Goal: Information Seeking & Learning: Find specific fact

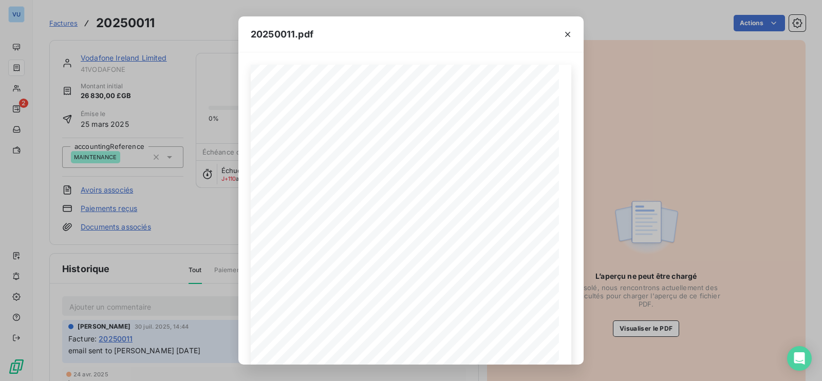
click at [201, 217] on div "20250011.pdf Reference: Number : 20250011 [DATE] MAINTENANCE Date : Vodafone Ir…" at bounding box center [411, 190] width 822 height 381
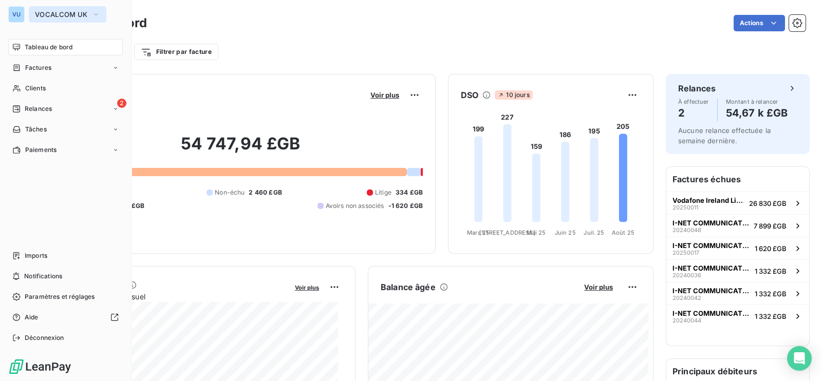
click at [82, 14] on span "VOCALCOM UK" at bounding box center [61, 14] width 53 height 8
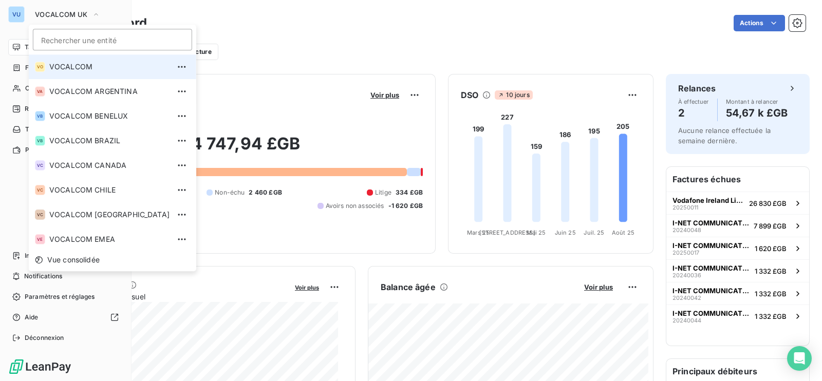
click at [79, 60] on li "VO VOCALCOM" at bounding box center [112, 66] width 167 height 25
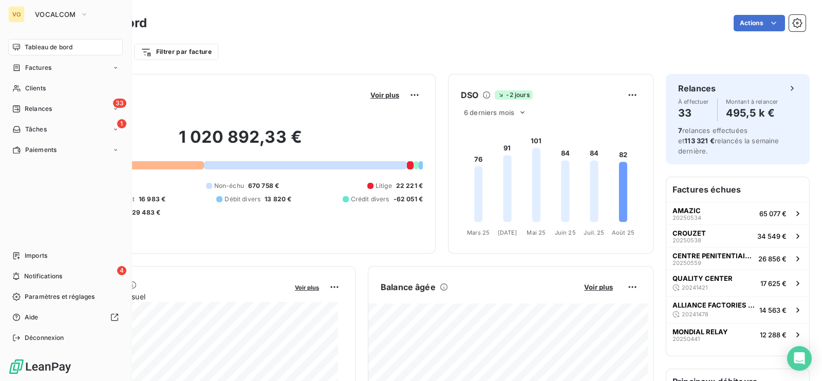
click at [64, 46] on span "Tableau de bord" at bounding box center [49, 47] width 48 height 9
click at [26, 89] on span "Clients" at bounding box center [35, 88] width 21 height 9
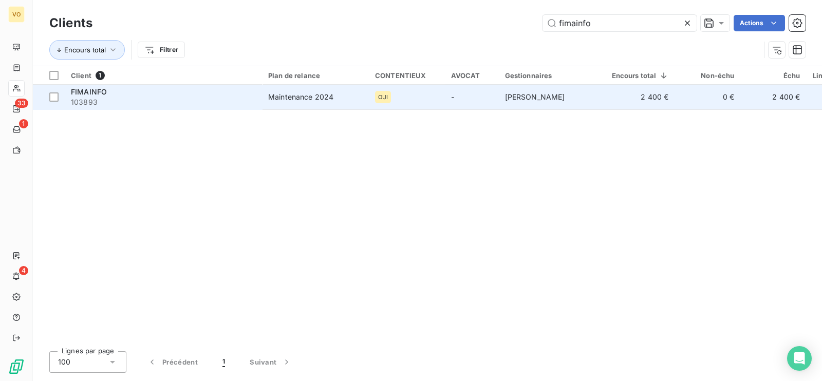
type input "fimainfo"
click at [128, 97] on span "103893" at bounding box center [163, 102] width 185 height 10
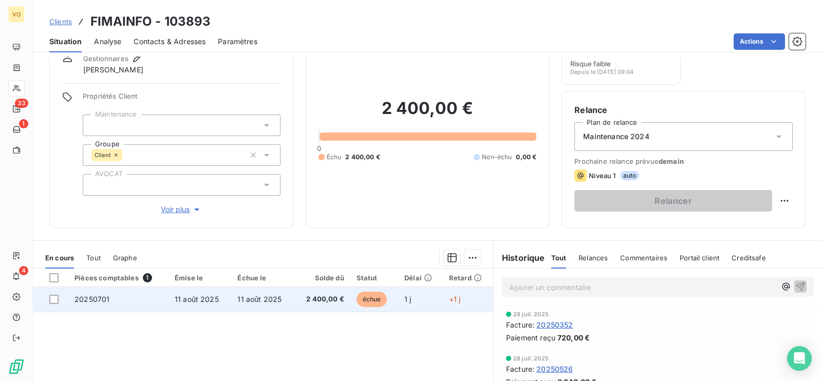
scroll to position [64, 0]
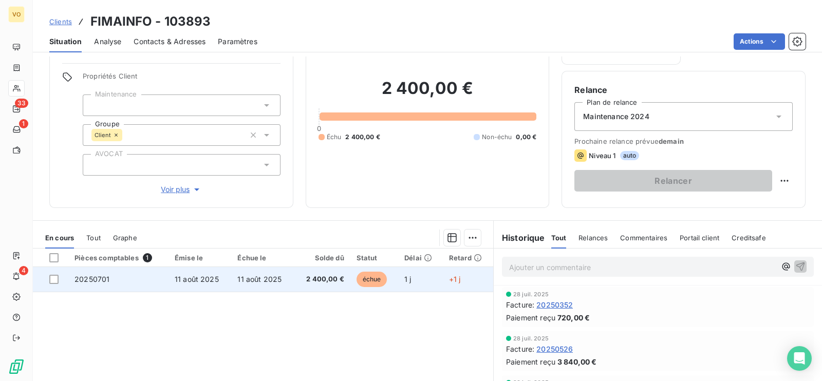
click at [220, 279] on td "11 août 2025" at bounding box center [199, 279] width 63 height 25
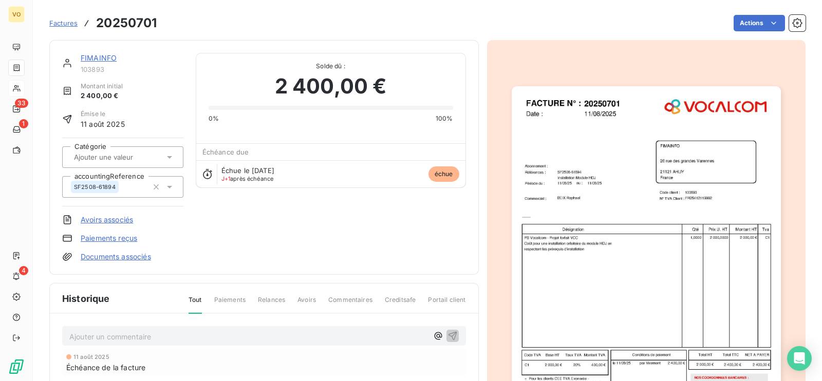
click at [567, 288] on img "button" at bounding box center [646, 276] width 269 height 381
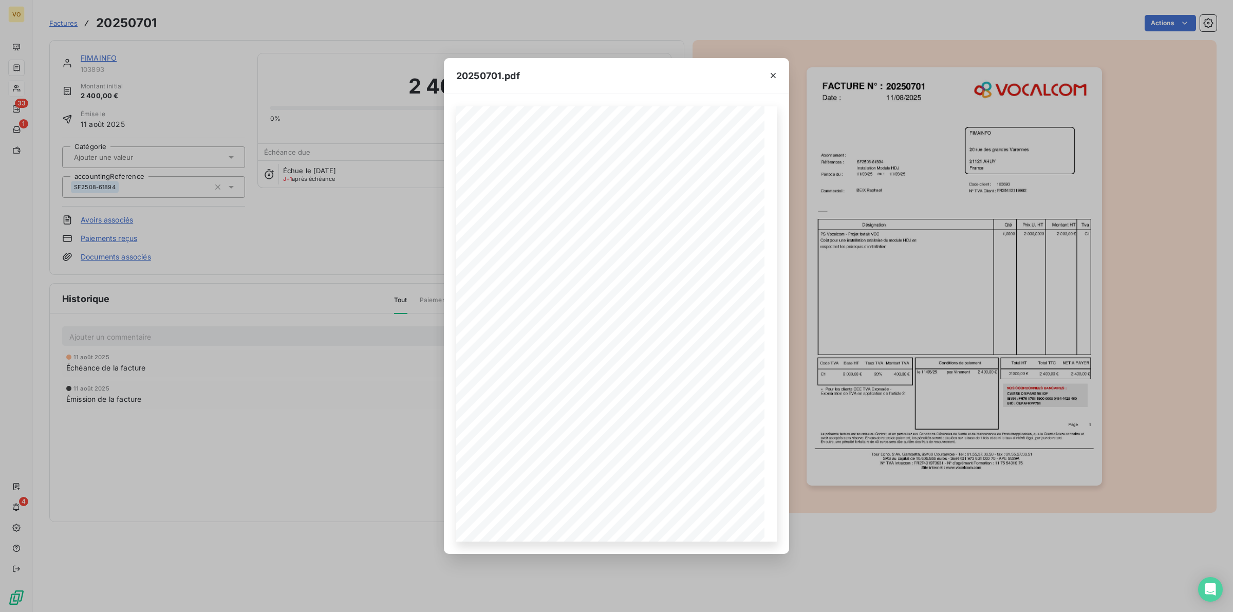
drag, startPoint x: 242, startPoint y: 453, endPoint x: 205, endPoint y: 363, distance: 97.0
click at [243, 381] on div "20250701.pdf Références : FACTURE N° : FIMAINFO 20 rue des grandes Varennes 211…" at bounding box center [616, 306] width 1233 height 612
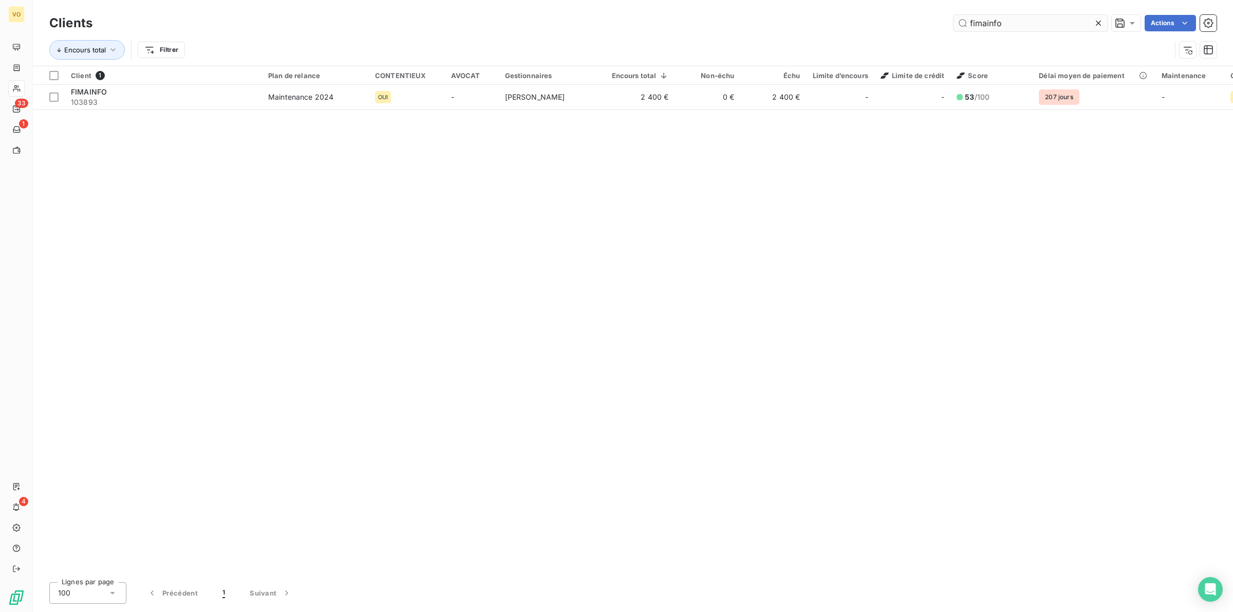
drag, startPoint x: 1014, startPoint y: 24, endPoint x: 966, endPoint y: 23, distance: 47.3
click at [821, 23] on input "fimainfo" at bounding box center [1030, 23] width 154 height 16
type input "CROUZET"
click at [386, 84] on div at bounding box center [407, 84] width 76 height 1
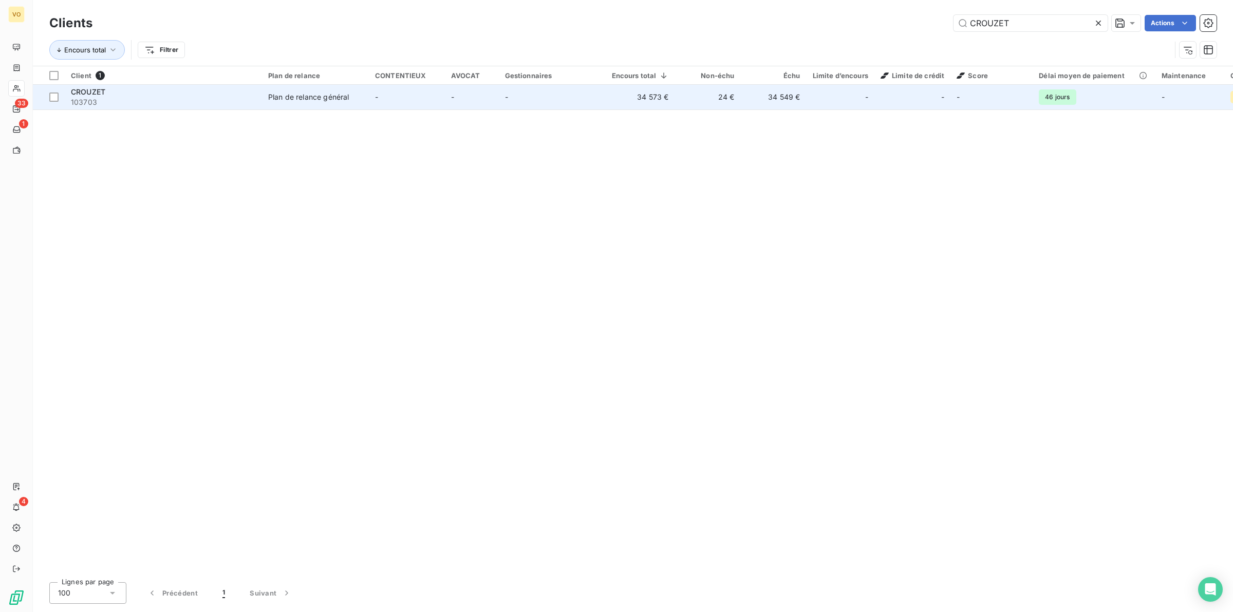
click at [386, 100] on td "-" at bounding box center [407, 97] width 76 height 25
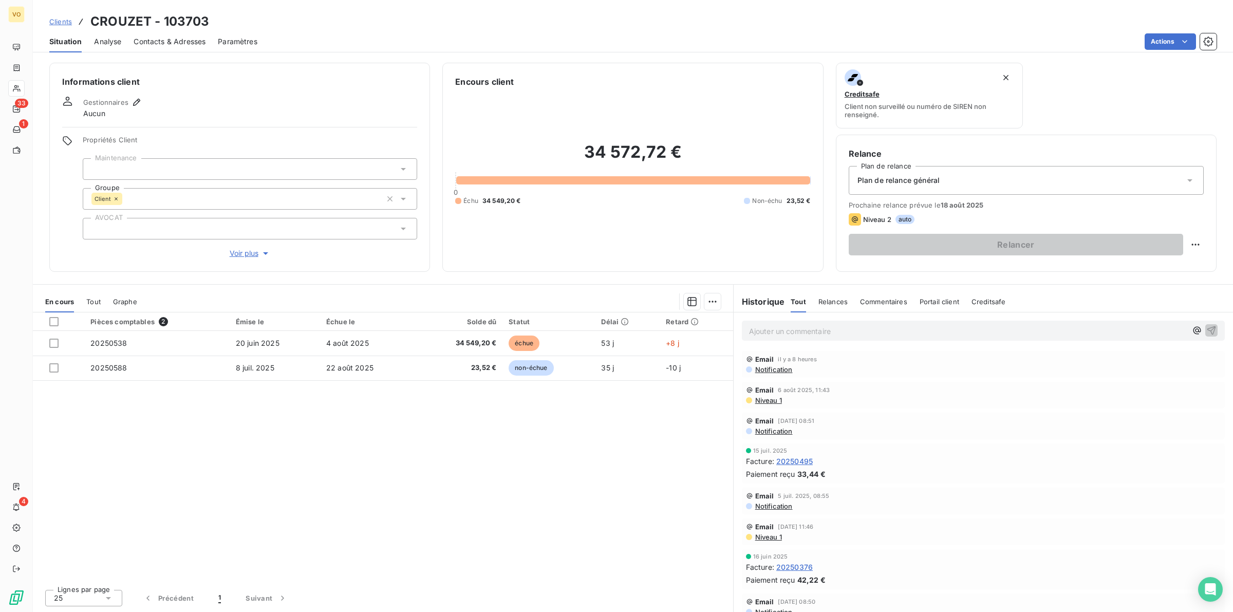
drag, startPoint x: 504, startPoint y: 460, endPoint x: 449, endPoint y: 447, distance: 55.9
click at [502, 381] on div "Pièces comptables 2 Émise le Échue le Solde dû Statut Délai Retard 20250538 20 …" at bounding box center [383, 446] width 700 height 269
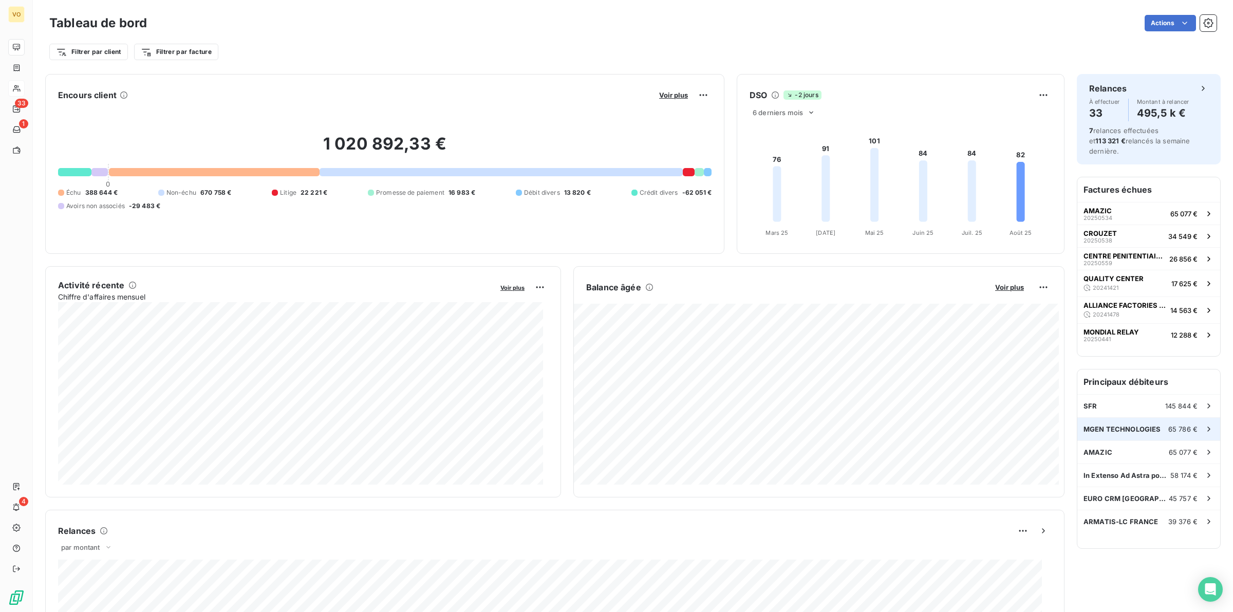
click at [821, 381] on div "MGEN TECHNOLOGIES 65 786 €" at bounding box center [1148, 429] width 143 height 23
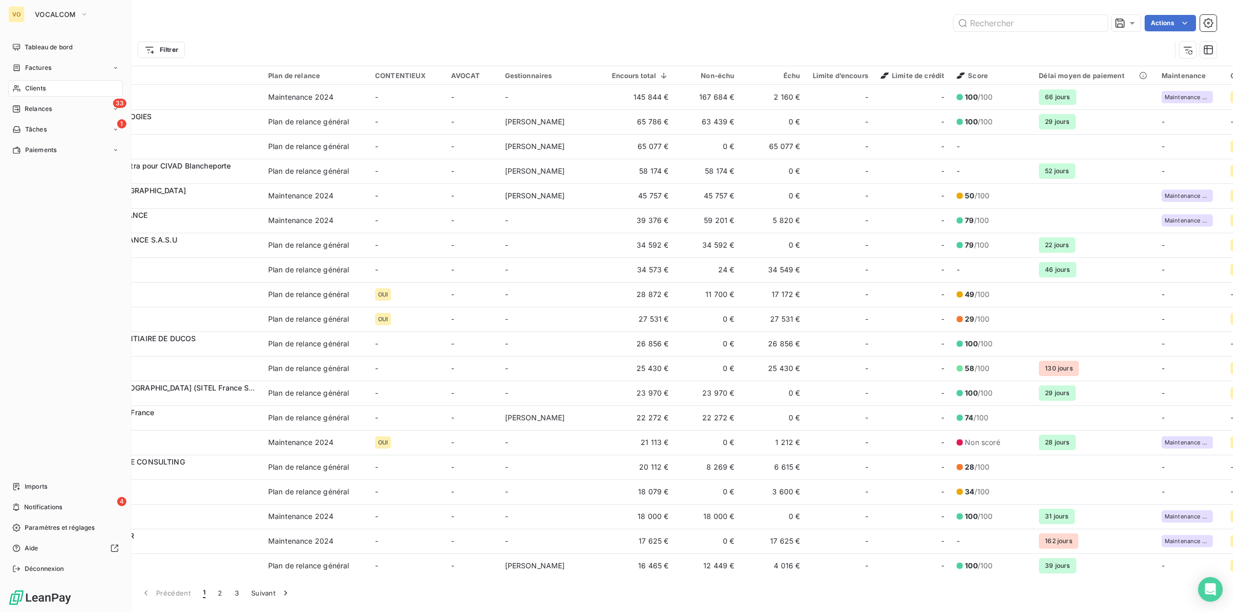
click at [33, 88] on span "Clients" at bounding box center [35, 88] width 21 height 9
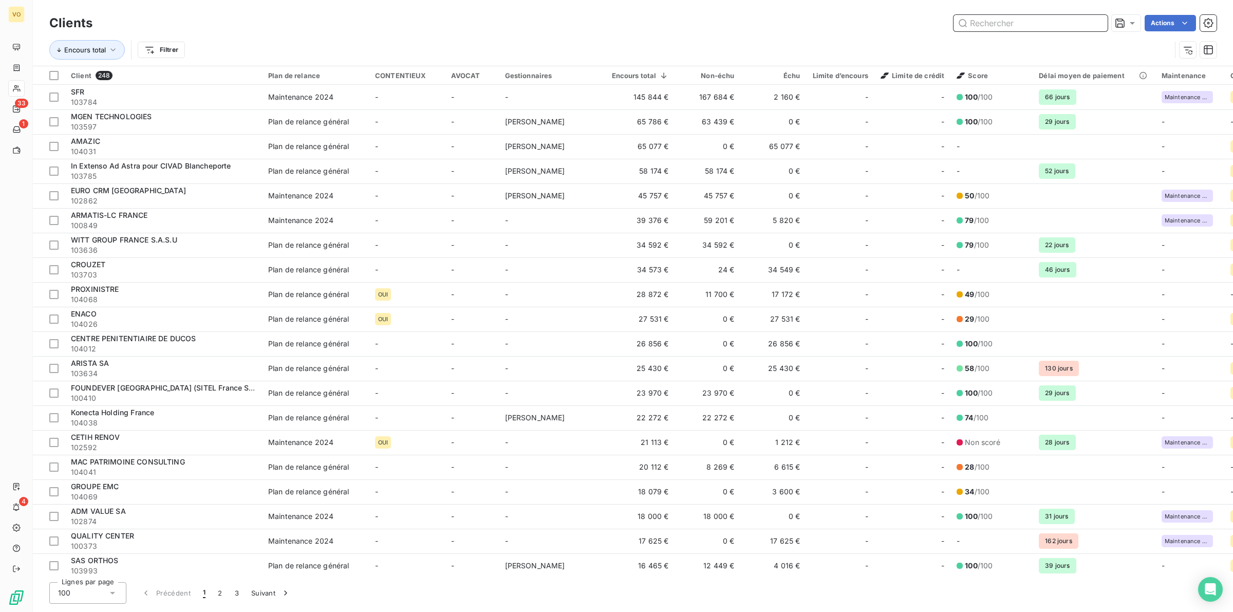
click at [995, 24] on input "text" at bounding box center [1030, 23] width 154 height 16
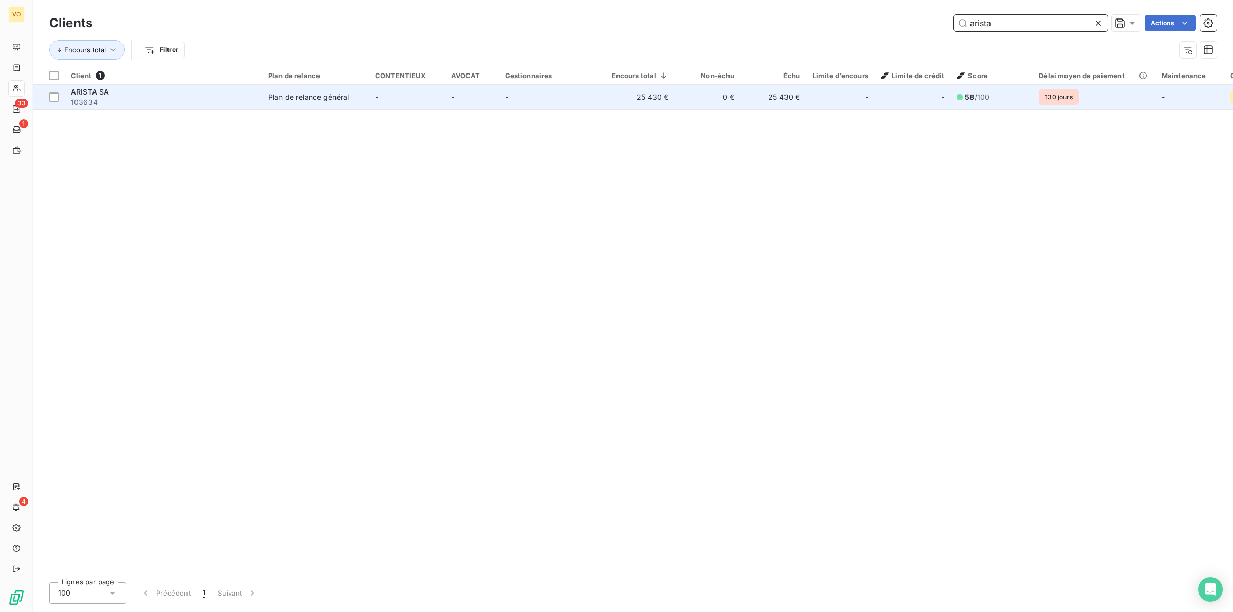
type input "arista"
click at [226, 95] on div "ARISTA SA" at bounding box center [163, 92] width 185 height 10
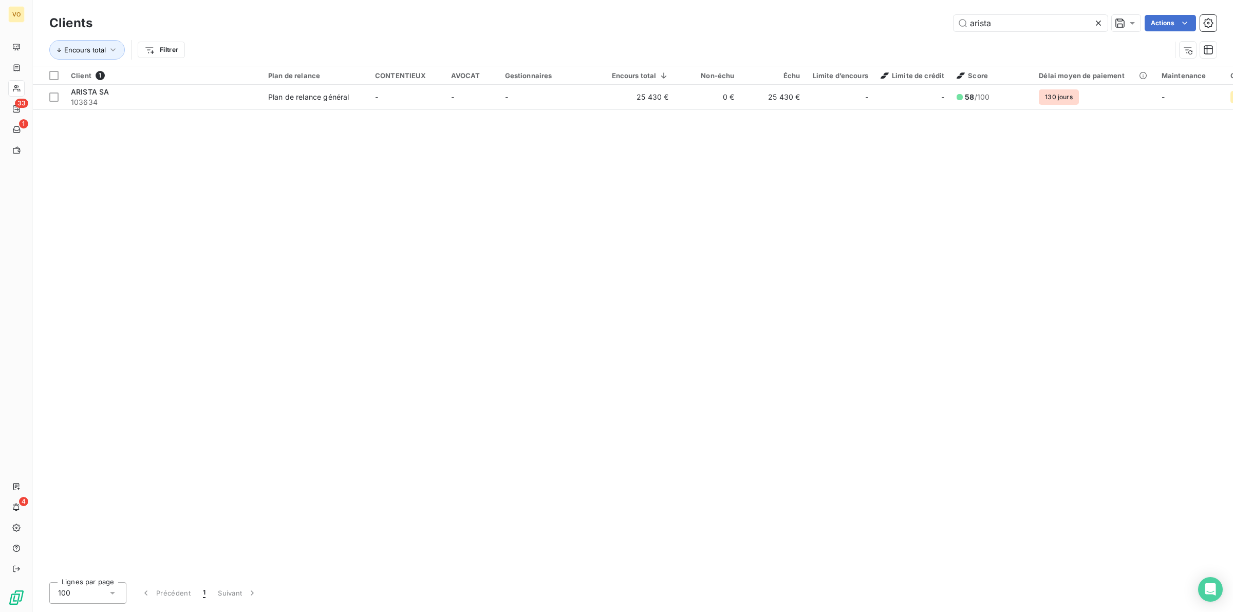
drag, startPoint x: 1002, startPoint y: 24, endPoint x: 941, endPoint y: 20, distance: 61.3
click at [941, 20] on div "arista Actions" at bounding box center [661, 23] width 1112 height 16
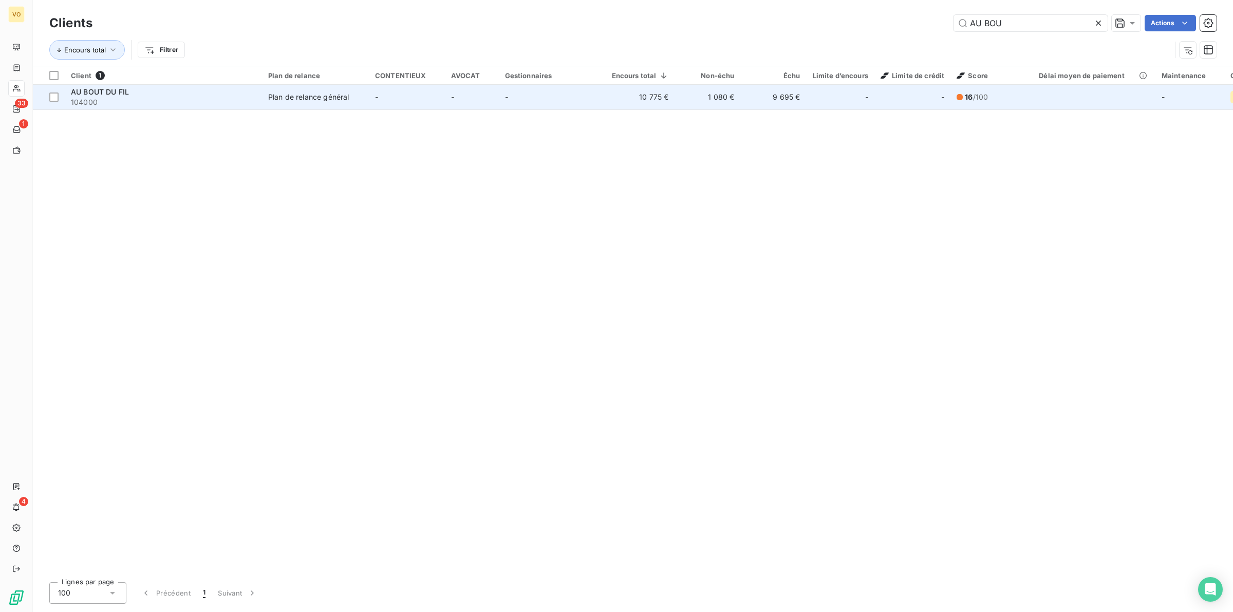
type input "AU BOU"
click at [111, 98] on span "104000" at bounding box center [163, 102] width 185 height 10
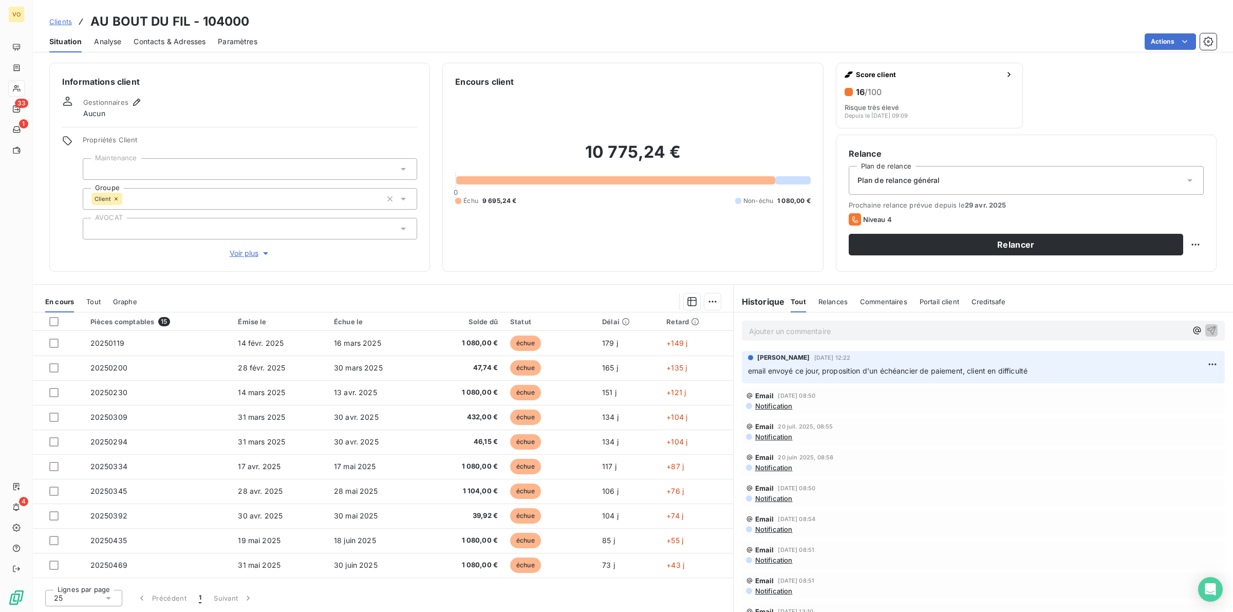
drag, startPoint x: 828, startPoint y: 99, endPoint x: 1232, endPoint y: 126, distance: 405.2
click at [1232, 132] on div "Informations client Gestionnaires Aucun Propriétés Client Maintenance Groupe Cl…" at bounding box center [633, 167] width 1200 height 209
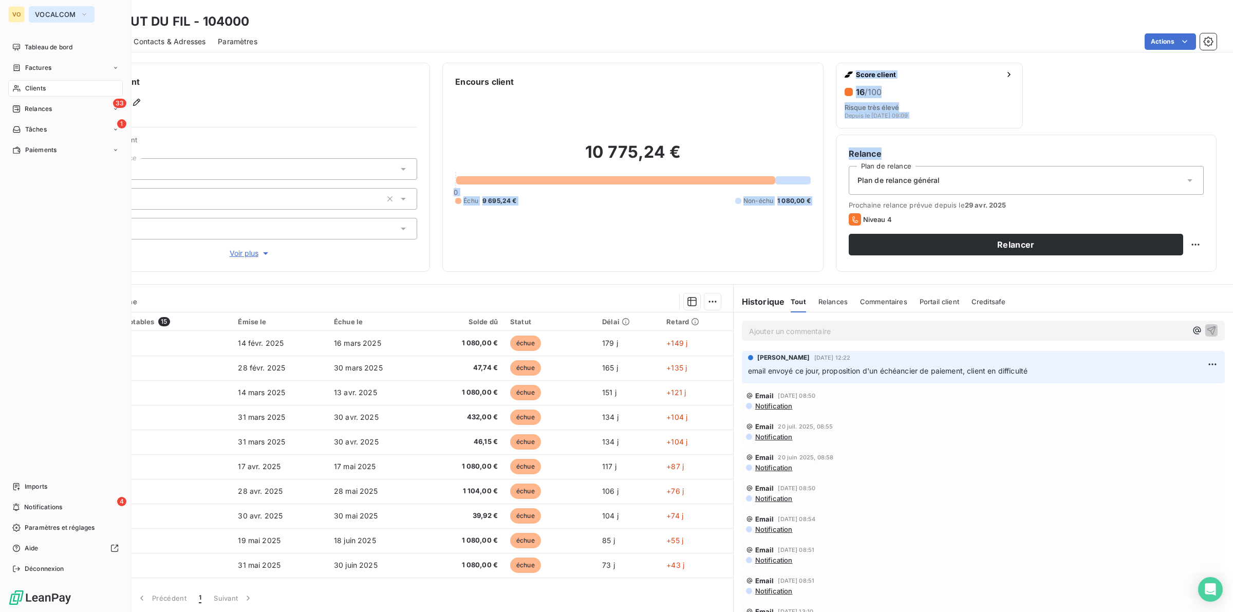
click at [67, 13] on span "VOCALCOM" at bounding box center [55, 14] width 41 height 8
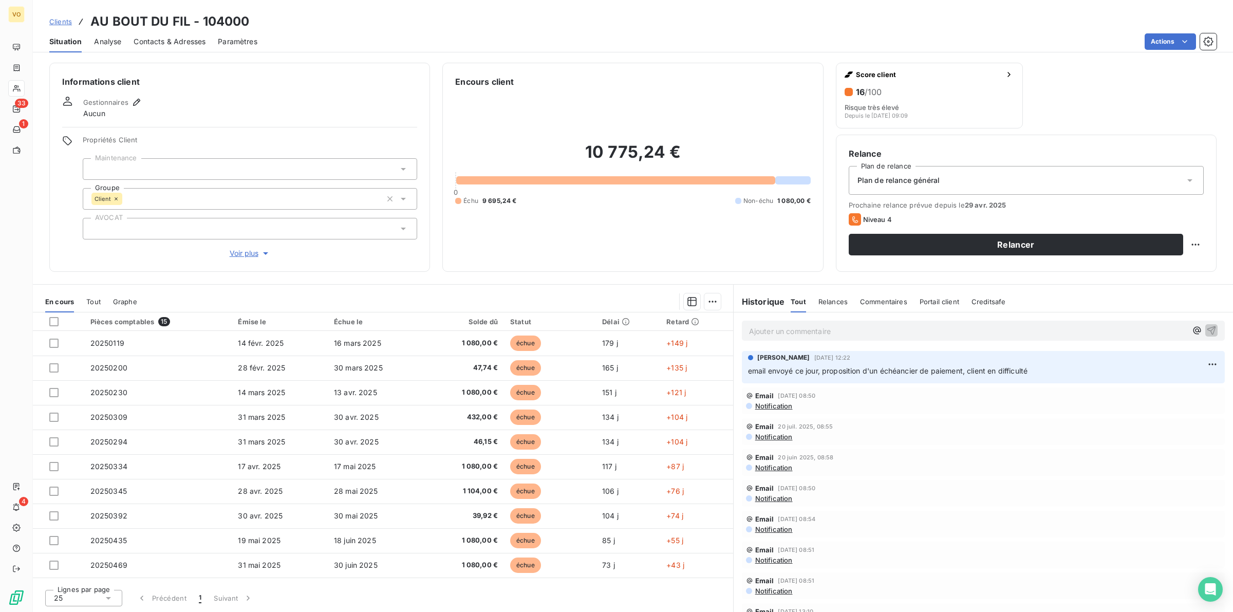
click at [306, 29] on div "Clients AU BOUT DU FIL - 104000" at bounding box center [633, 21] width 1200 height 18
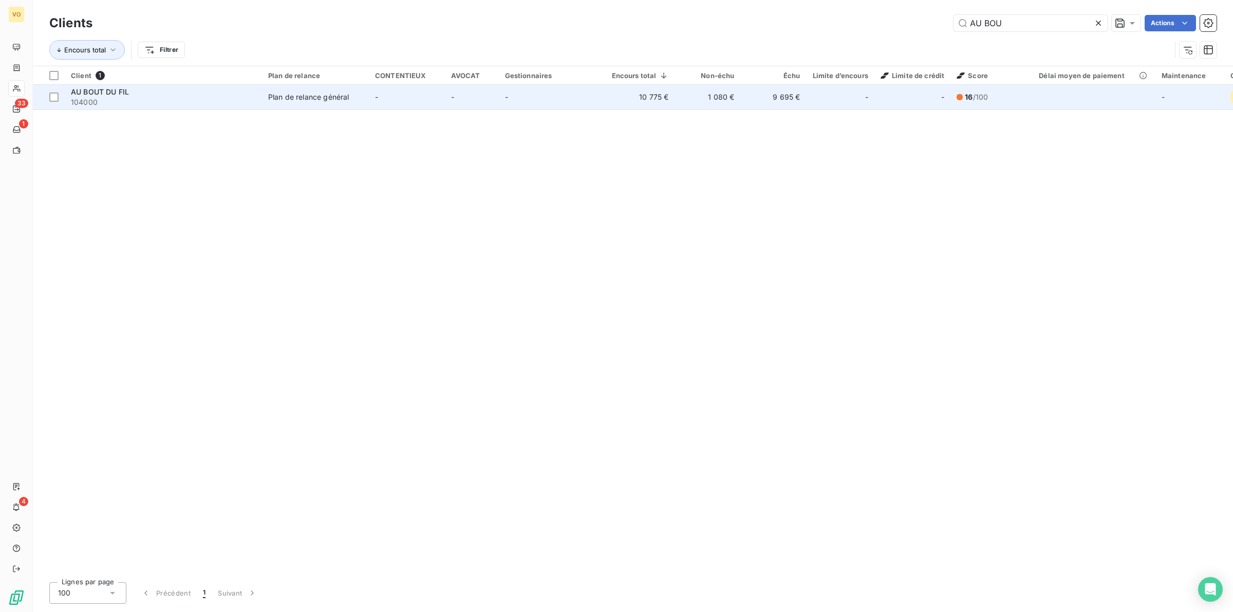
click at [86, 93] on span "AU BOUT DU FIL" at bounding box center [100, 91] width 58 height 9
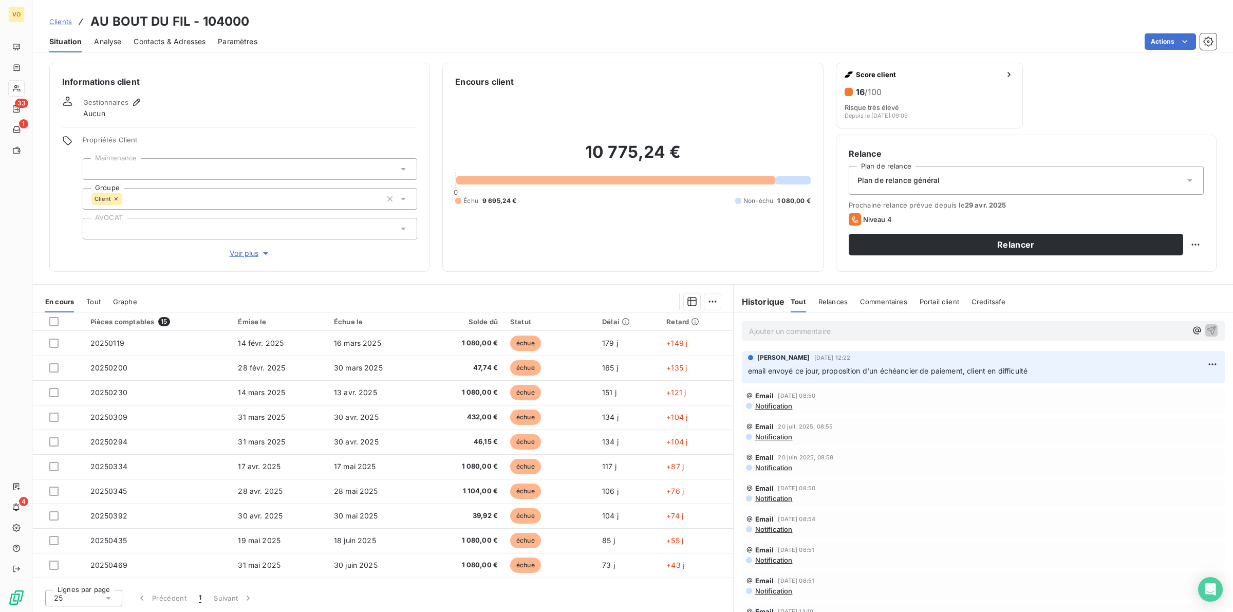
click at [778, 329] on p "Ajouter un commentaire ﻿" at bounding box center [968, 331] width 438 height 13
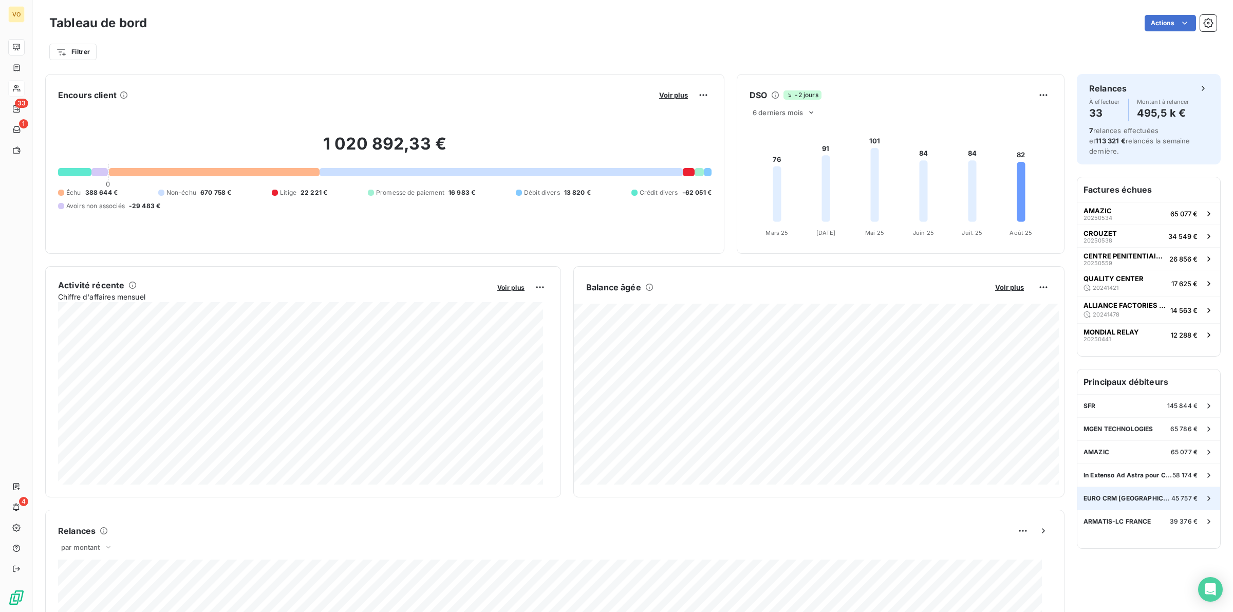
click at [1105, 494] on span "EURO CRM [GEOGRAPHIC_DATA]" at bounding box center [1127, 498] width 88 height 9
click at [1131, 517] on span "ARMATIS-LC FRANCE" at bounding box center [1117, 521] width 68 height 9
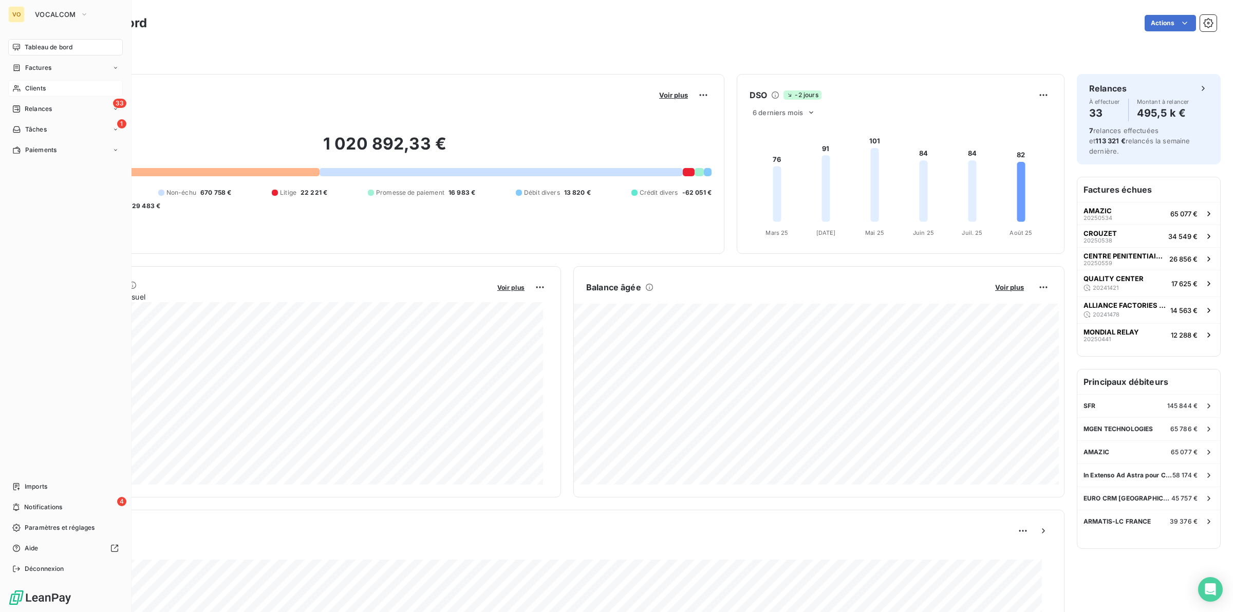
click at [33, 84] on span "Clients" at bounding box center [35, 88] width 21 height 9
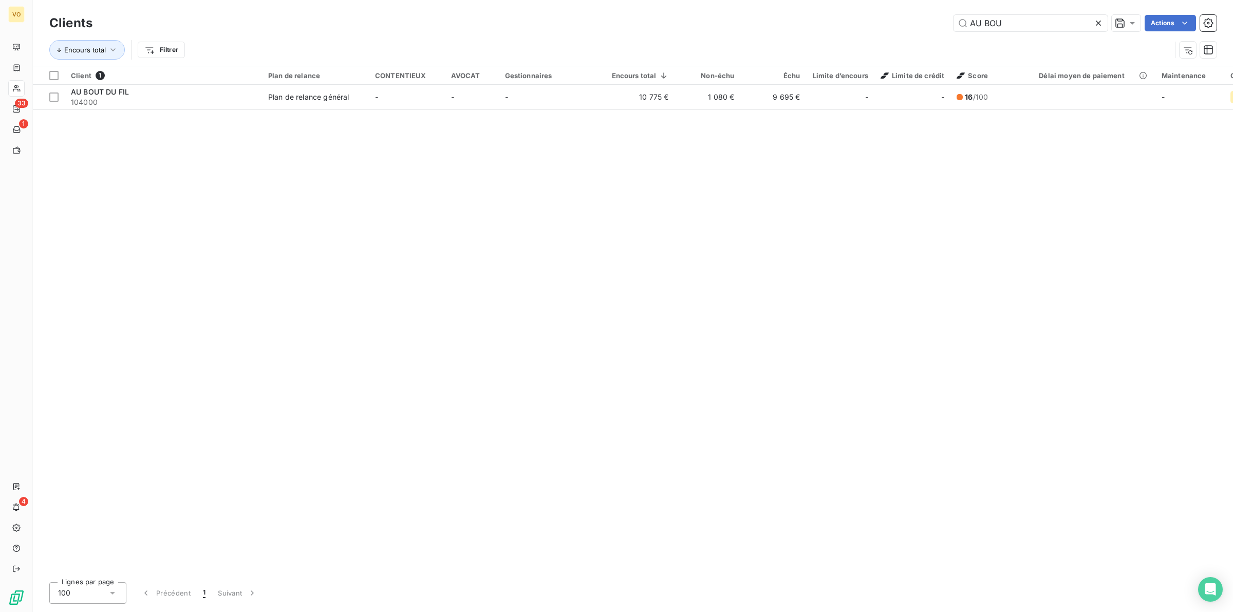
click at [1098, 20] on icon at bounding box center [1098, 23] width 10 height 10
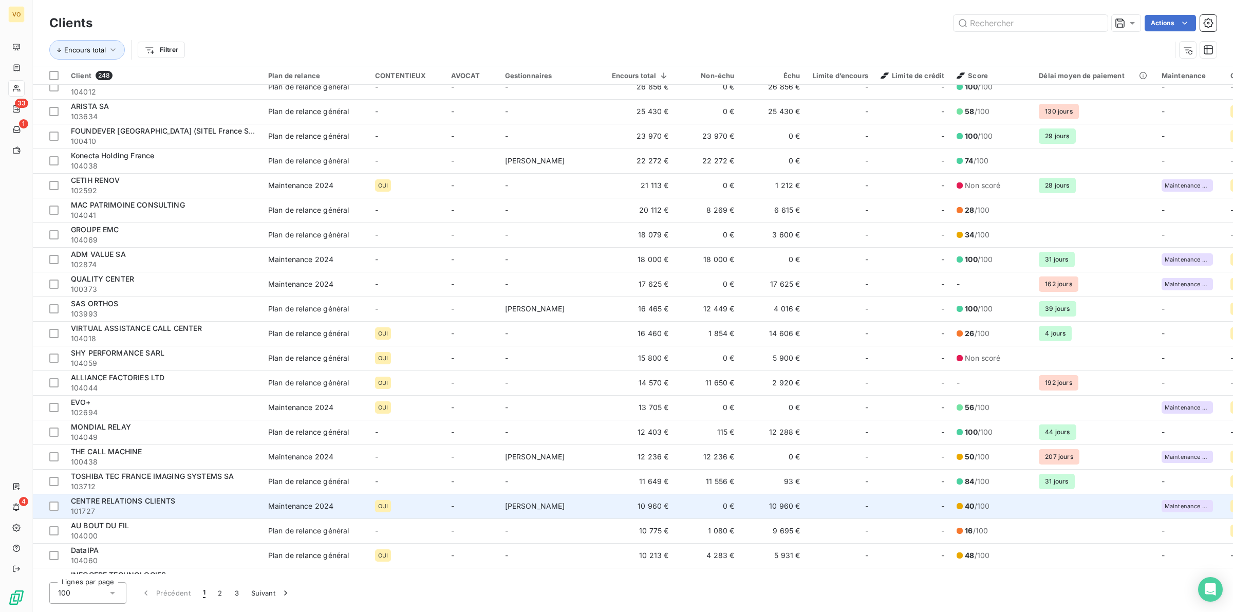
scroll to position [321, 0]
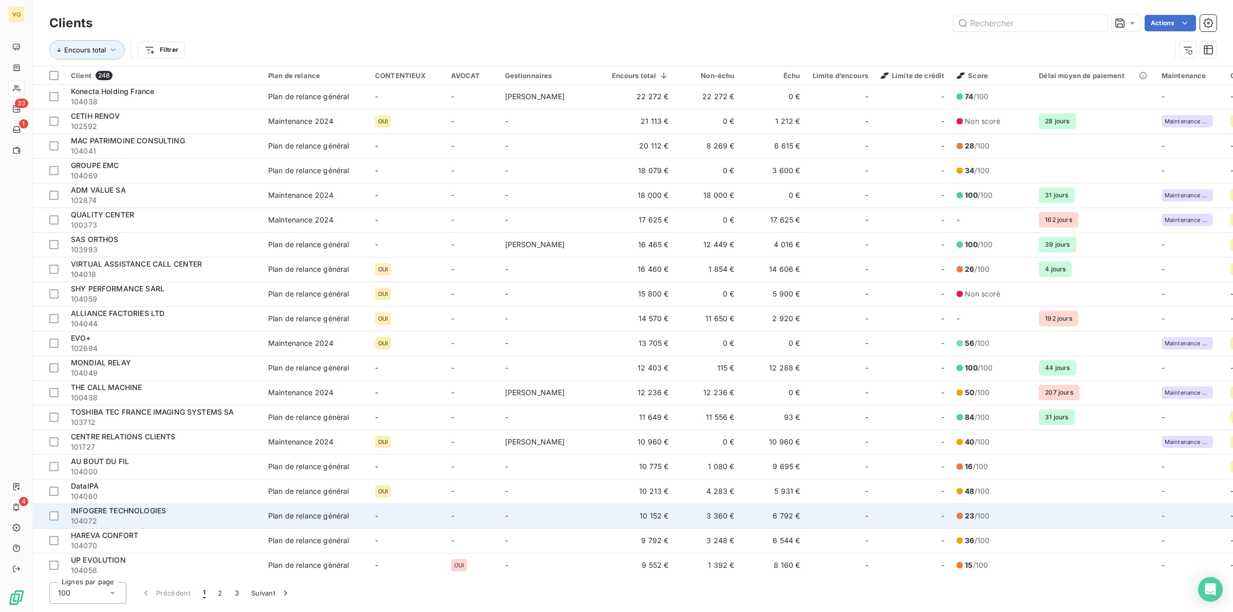
click at [135, 512] on span "INFOGERE TECHNOLOGIES" at bounding box center [118, 510] width 95 height 9
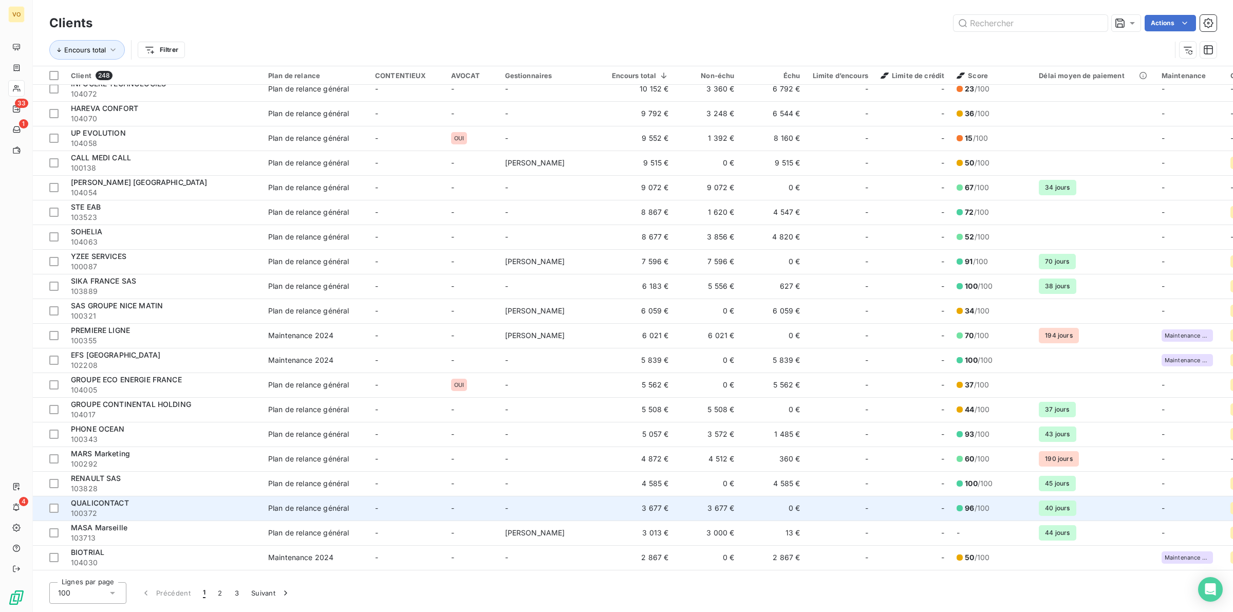
scroll to position [771, 0]
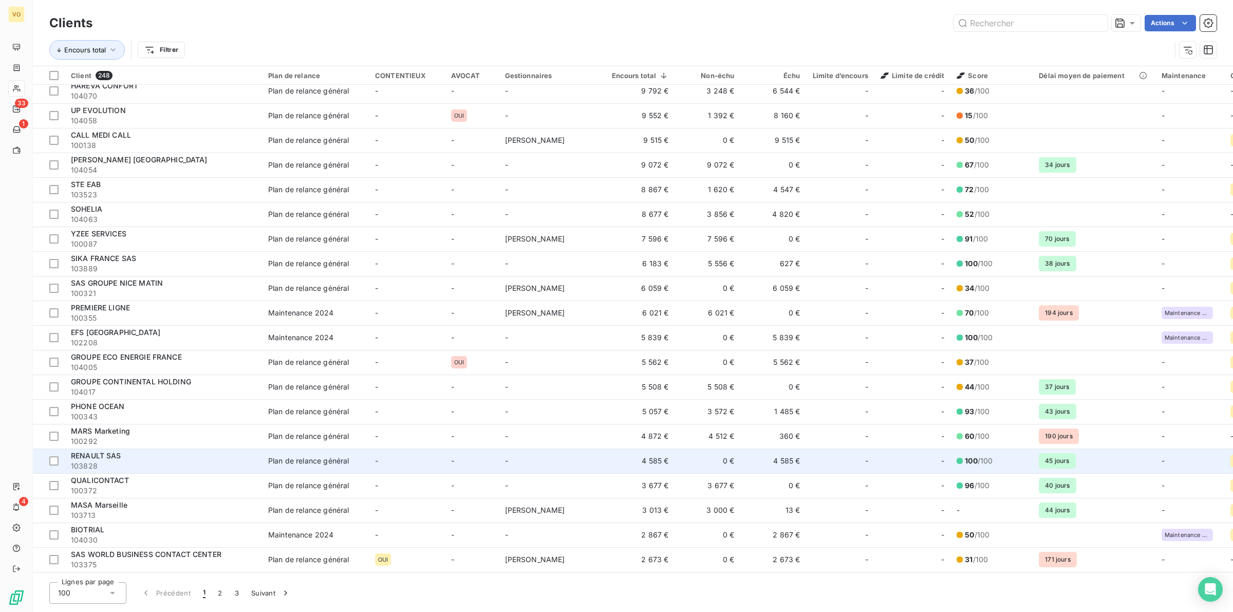
click at [145, 461] on span "103828" at bounding box center [163, 466] width 185 height 10
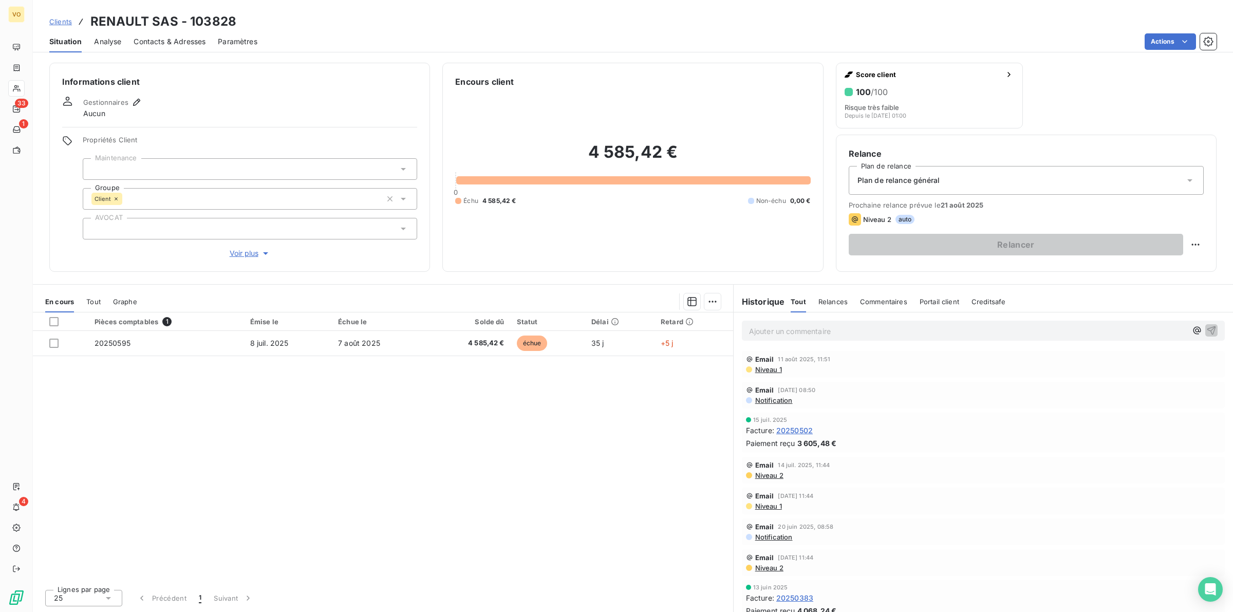
click at [321, 463] on div "Pièces comptables 1 Émise le Échue le Solde dû Statut Délai Retard 20250595 [DA…" at bounding box center [383, 446] width 700 height 269
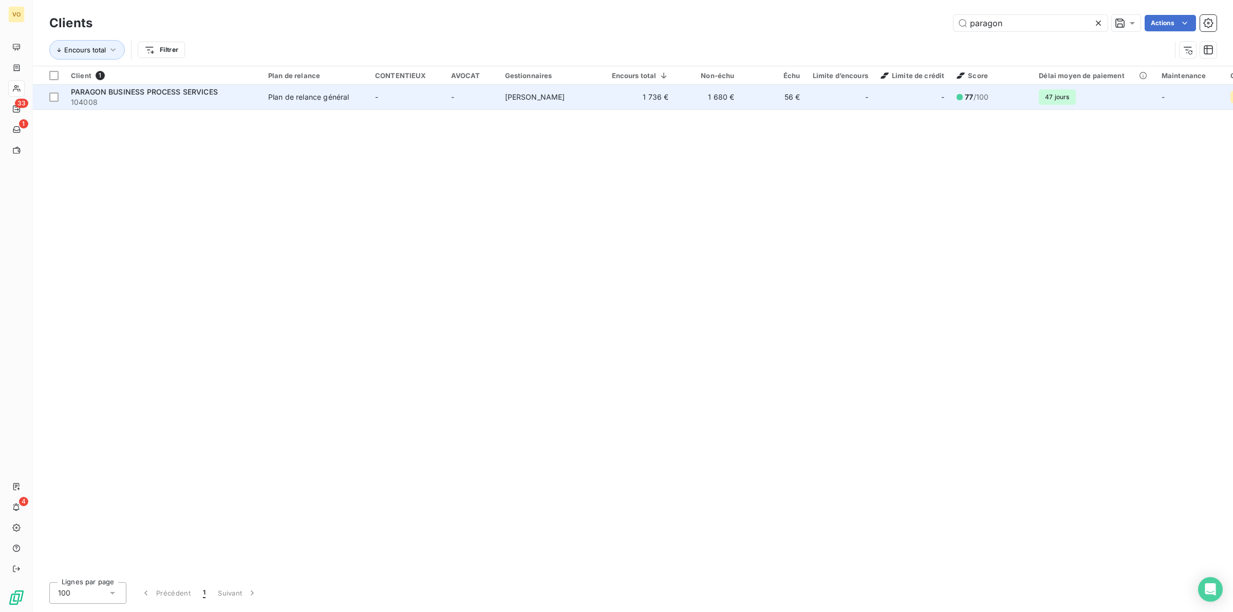
type input "paragon"
click at [350, 97] on span "Plan de relance général" at bounding box center [315, 97] width 95 height 10
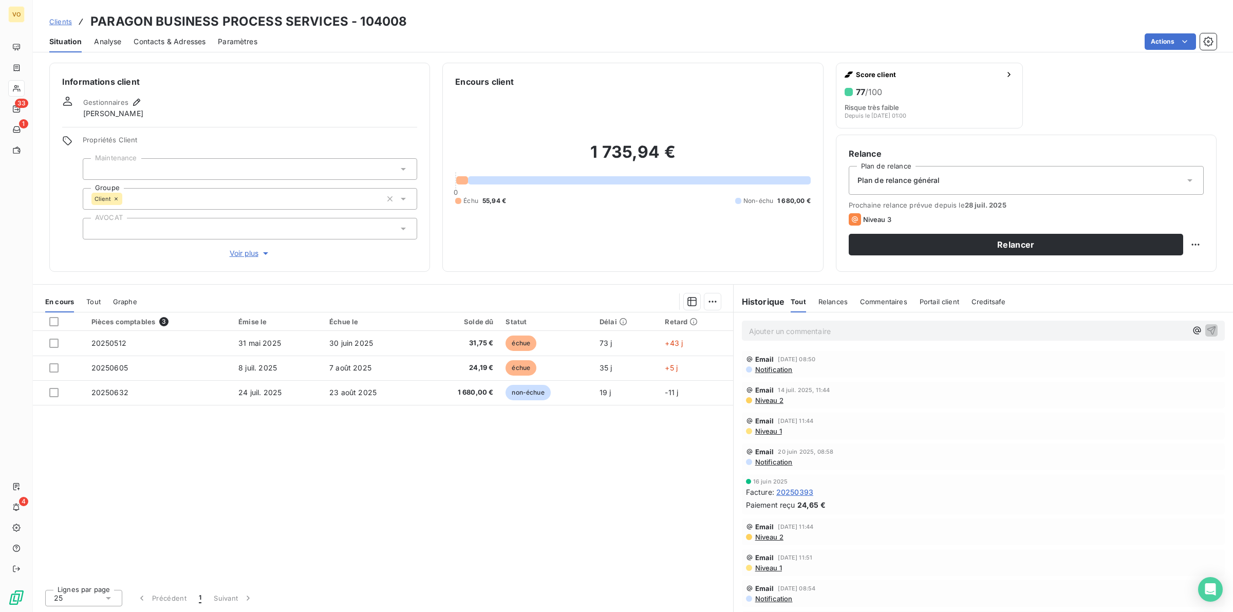
click at [594, 489] on div "Pièces comptables 3 Émise le Échue le Solde dû Statut Délai Retard 20250512 [DA…" at bounding box center [383, 446] width 700 height 269
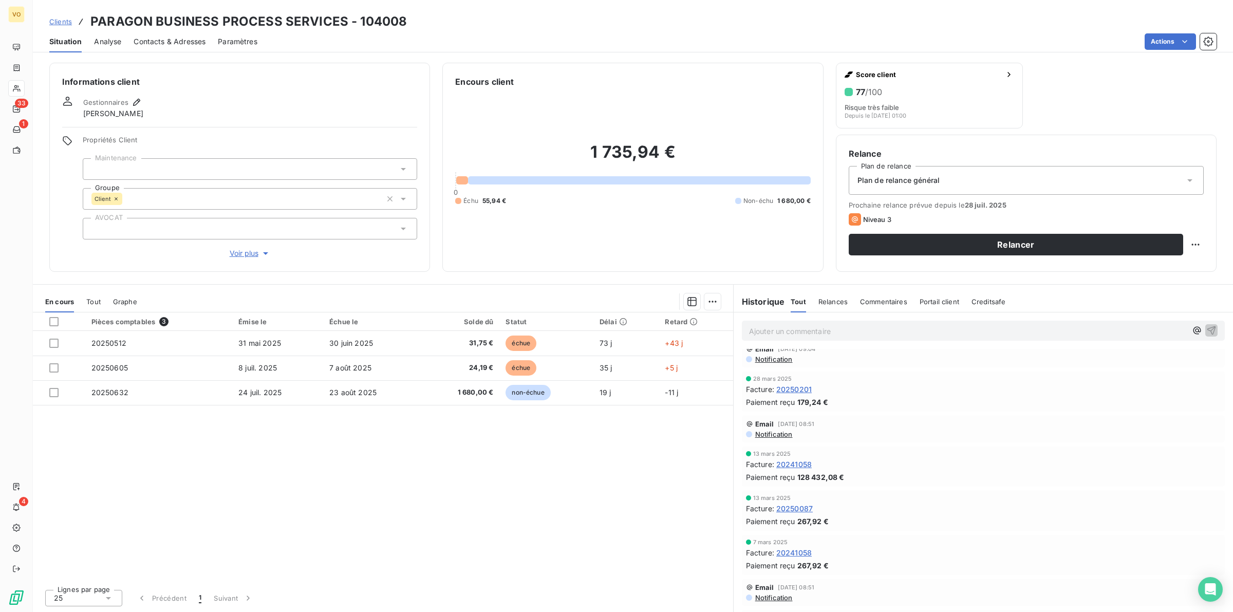
scroll to position [320, 0]
click at [790, 455] on span "20241058" at bounding box center [793, 459] width 35 height 11
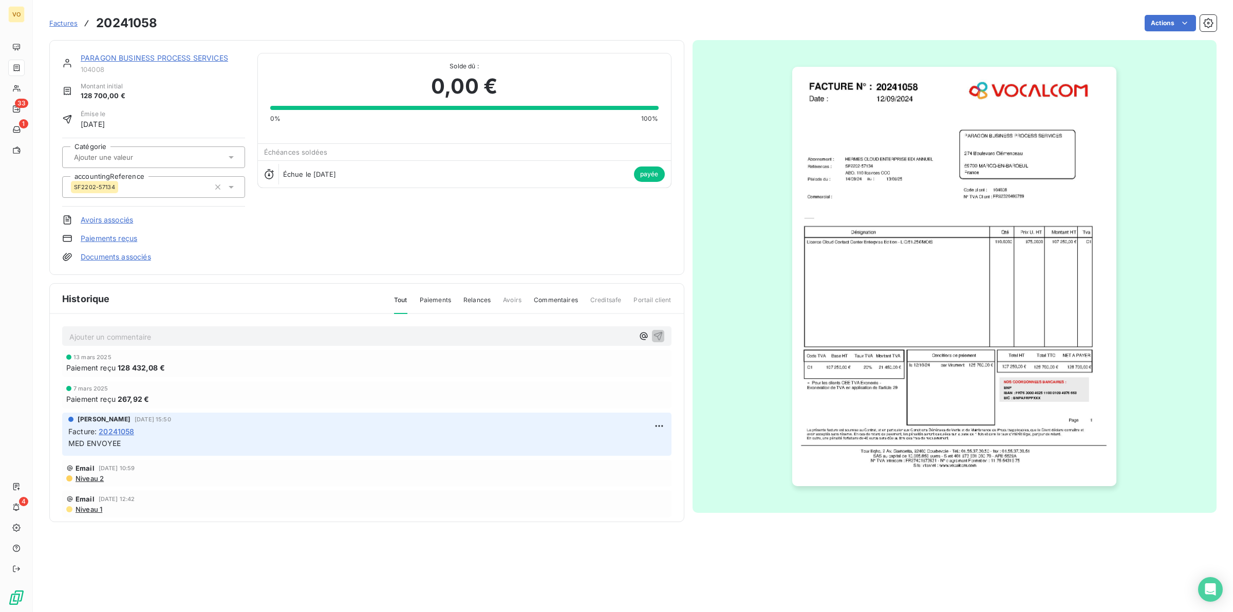
click at [868, 280] on img "button" at bounding box center [954, 277] width 324 height 420
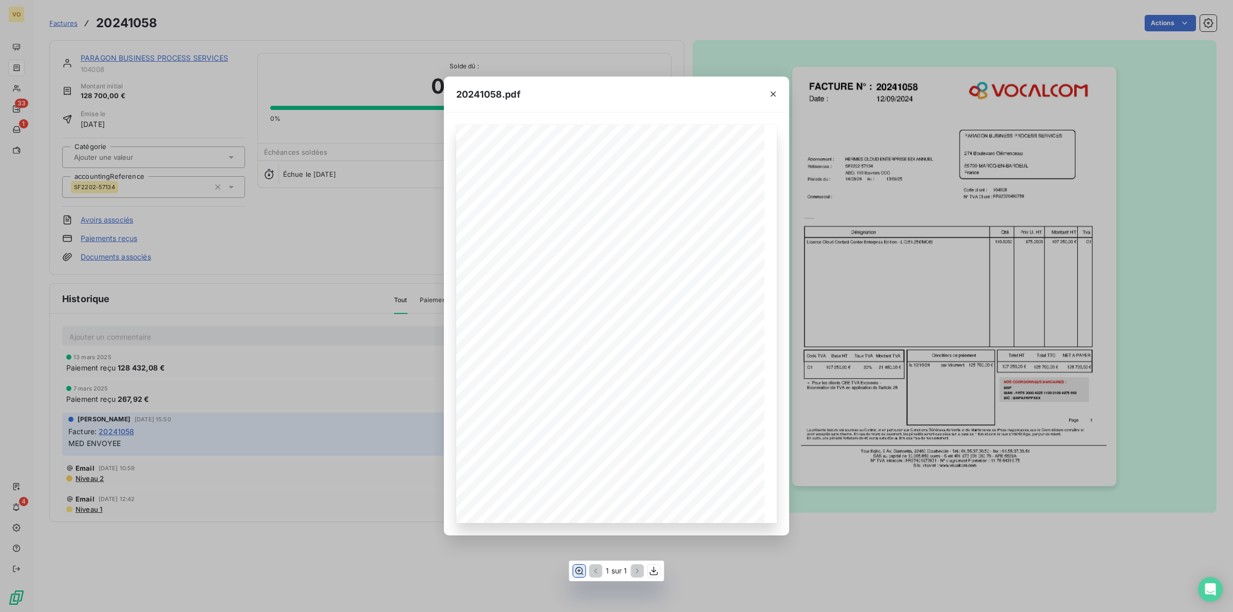
click at [580, 569] on icon "button" at bounding box center [579, 571] width 10 height 10
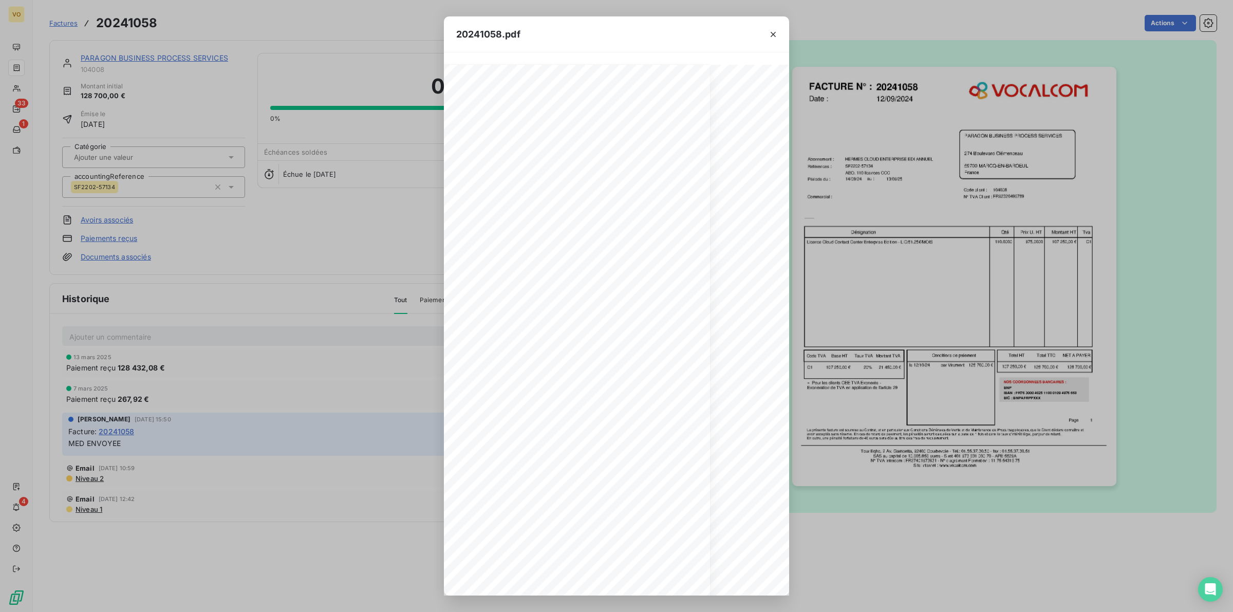
scroll to position [0, 69]
